Goal: Transaction & Acquisition: Subscribe to service/newsletter

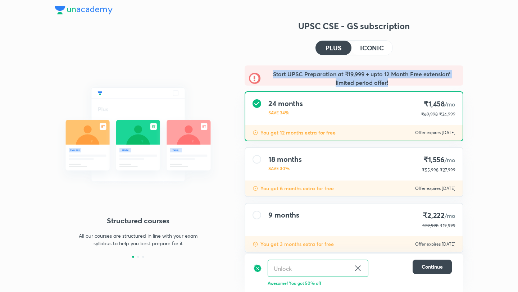
drag, startPoint x: 391, startPoint y: 83, endPoint x: 251, endPoint y: 77, distance: 140.5
click at [251, 77] on div "Start UPSC Preparation at ₹19,999 + upto 12 Month Free extension* limited perio…" at bounding box center [354, 78] width 210 height 17
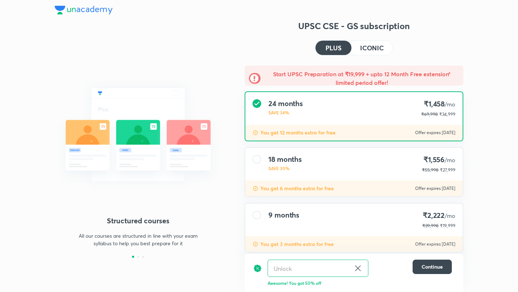
click at [272, 85] on h5 "Start UPSC Preparation at ₹19,999 + upto 12 Month Free extension* limited perio…" at bounding box center [362, 78] width 194 height 17
click at [375, 48] on h4 "ICONIC" at bounding box center [372, 48] width 24 height 6
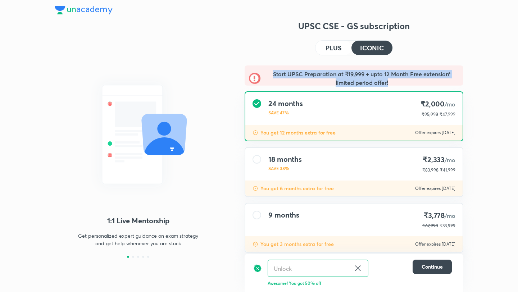
drag, startPoint x: 392, startPoint y: 83, endPoint x: 268, endPoint y: 73, distance: 125.0
click at [268, 73] on h5 "Start UPSC Preparation at ₹19,999 + upto 12 Month Free extension* limited perio…" at bounding box center [362, 78] width 194 height 17
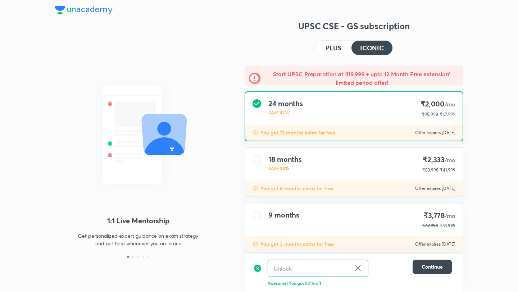
click at [404, 85] on h5 "Start UPSC Preparation at ₹19,999 + upto 12 Month Free extension* limited perio…" at bounding box center [362, 78] width 194 height 17
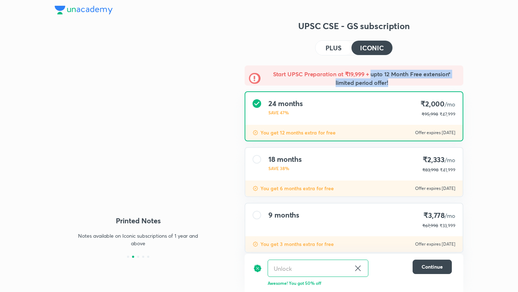
drag, startPoint x: 371, startPoint y: 73, endPoint x: 404, endPoint y: 83, distance: 34.3
click at [404, 83] on h5 "Start UPSC Preparation at ₹19,999 + upto 12 Month Free extension* limited perio…" at bounding box center [362, 78] width 194 height 17
click at [331, 53] on button "PLUS" at bounding box center [334, 48] width 36 height 14
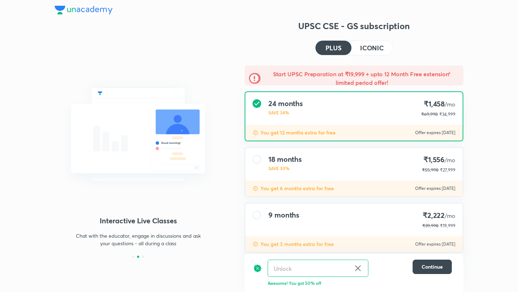
scroll to position [14, 0]
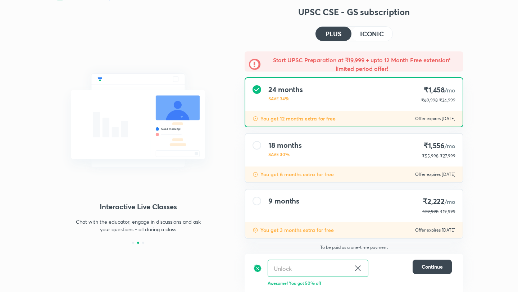
click at [323, 196] on div "9 months ₹2,222 /mo ₹39,998 ₹19,999" at bounding box center [353, 206] width 217 height 33
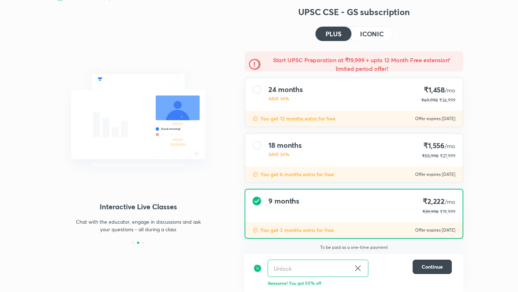
click at [319, 103] on div "24 months SAVE 34% ₹1,458 /mo ₹69,998 ₹34,999" at bounding box center [353, 94] width 217 height 33
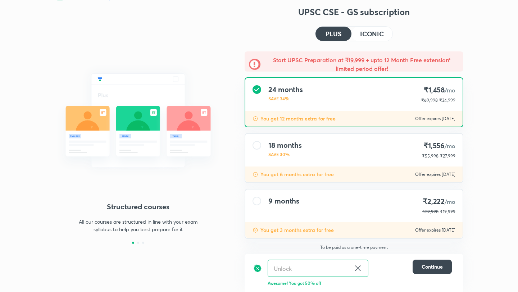
click at [370, 35] on h4 "ICONIC" at bounding box center [372, 34] width 24 height 6
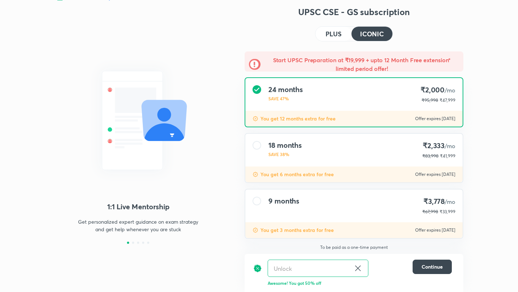
click at [337, 42] on div "UPSC CSE - GS subscription PLUS ICONIC Start UPSC Preparation at ₹19,999 + upto…" at bounding box center [354, 149] width 219 height 286
